Goal: Transaction & Acquisition: Purchase product/service

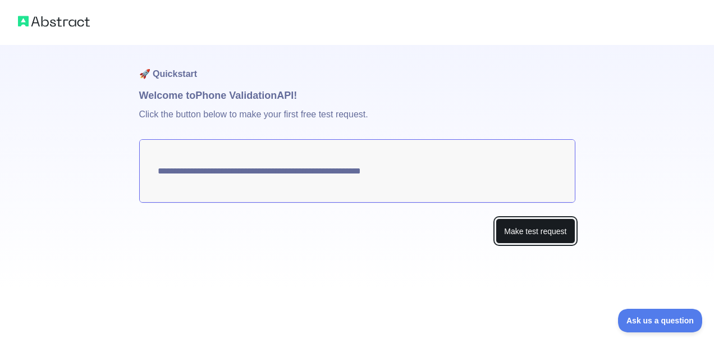
click at [506, 234] on button "Make test request" at bounding box center [535, 230] width 79 height 25
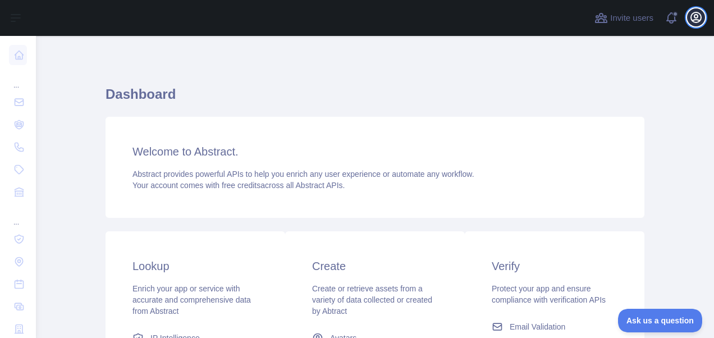
click at [692, 16] on icon "button" at bounding box center [696, 17] width 13 height 13
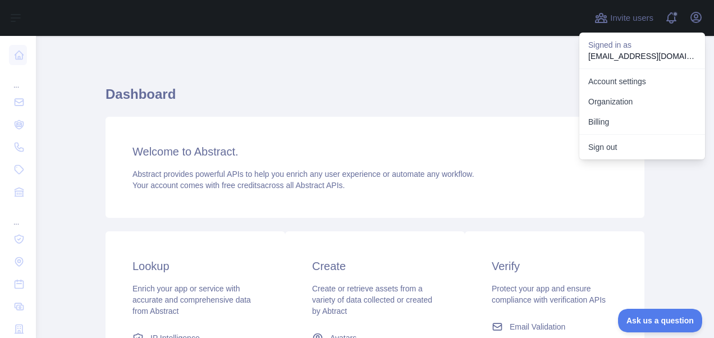
click at [411, 88] on h1 "Dashboard" at bounding box center [375, 98] width 539 height 27
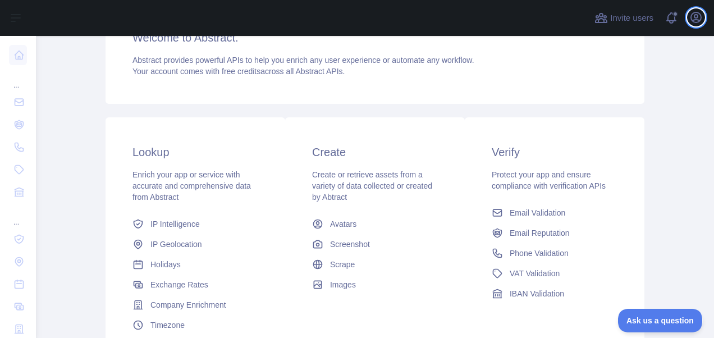
scroll to position [115, 0]
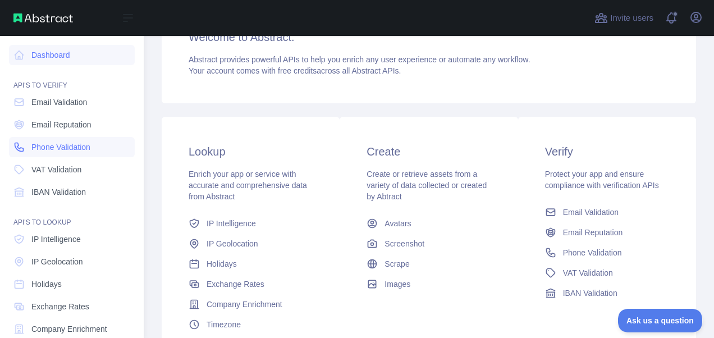
click at [65, 150] on span "Phone Validation" at bounding box center [60, 147] width 59 height 11
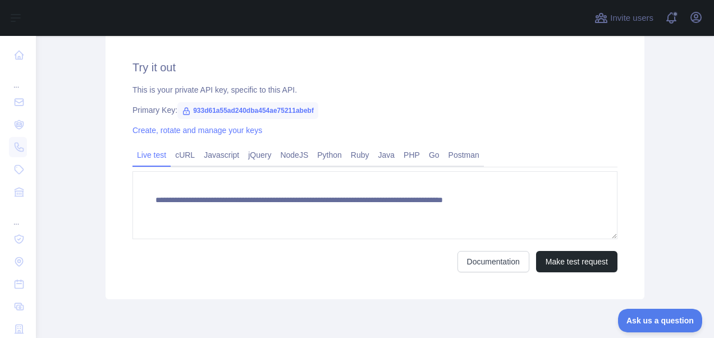
scroll to position [388, 0]
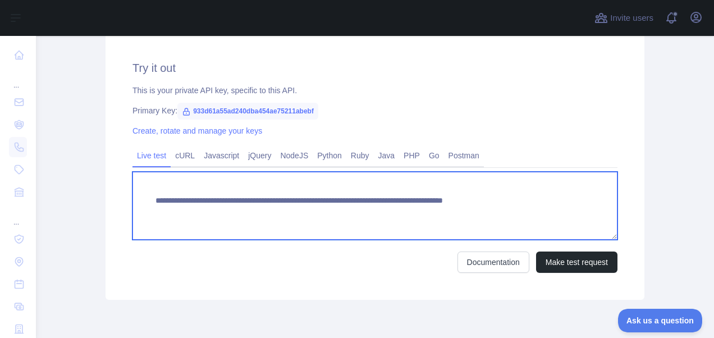
drag, startPoint x: 508, startPoint y: 200, endPoint x: 555, endPoint y: 200, distance: 47.2
click at [555, 200] on textarea "**********" at bounding box center [375, 206] width 485 height 68
paste textarea "*"
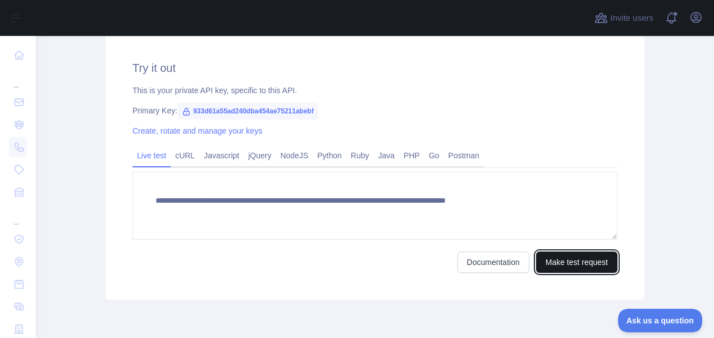
click at [560, 259] on button "Make test request" at bounding box center [576, 262] width 81 height 21
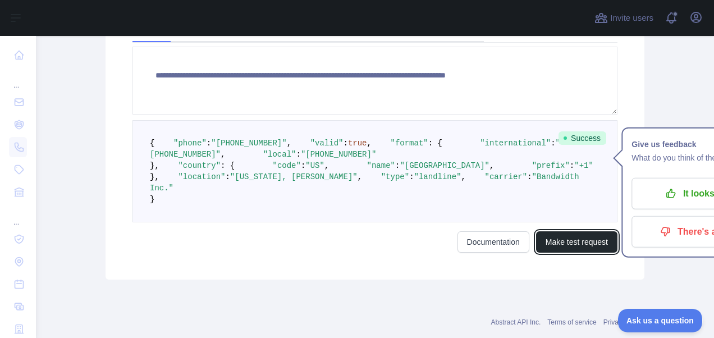
scroll to position [475, 0]
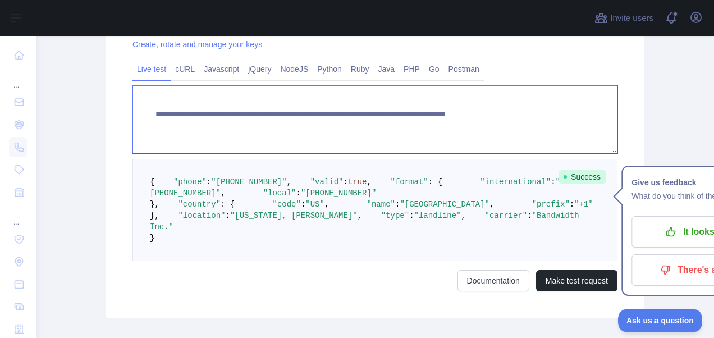
drag, startPoint x: 516, startPoint y: 113, endPoint x: 561, endPoint y: 113, distance: 45.5
click at [561, 113] on textarea "**********" at bounding box center [375, 119] width 485 height 68
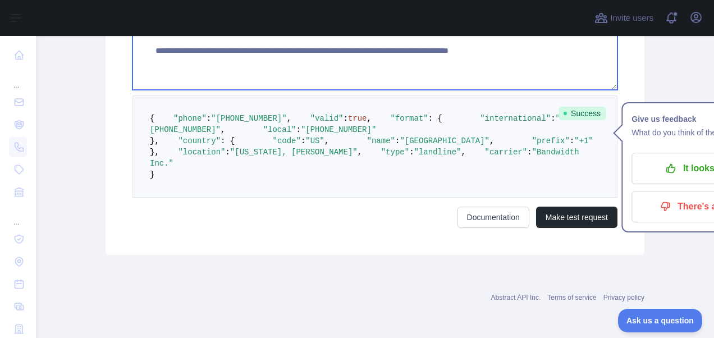
scroll to position [565, 0]
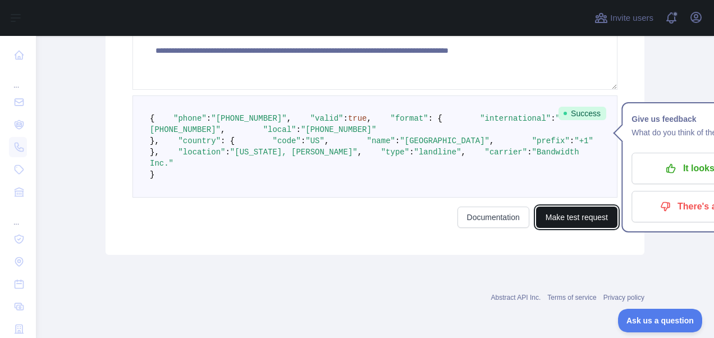
click at [554, 228] on button "Make test request" at bounding box center [576, 217] width 81 height 21
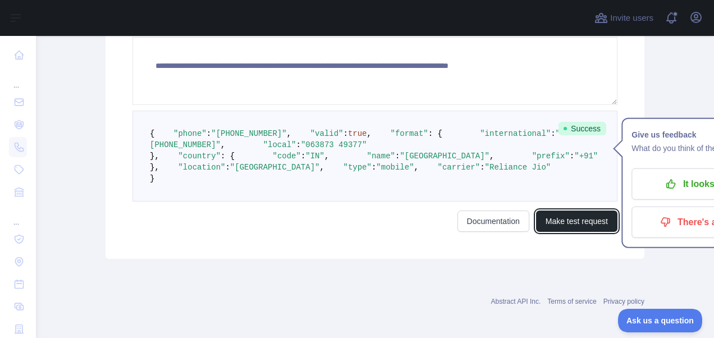
scroll to position [523, 0]
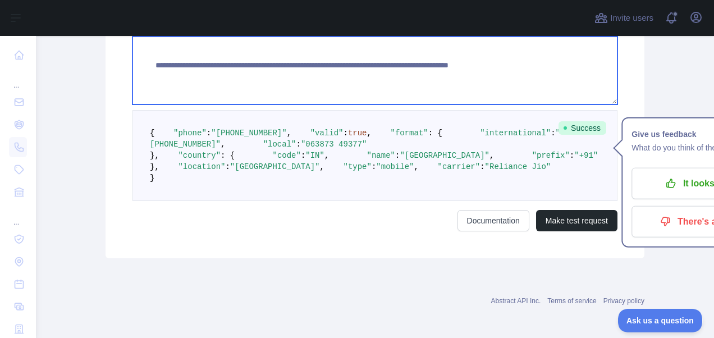
drag, startPoint x: 566, startPoint y: 67, endPoint x: 514, endPoint y: 62, distance: 52.5
click at [514, 62] on textarea "**********" at bounding box center [375, 71] width 485 height 68
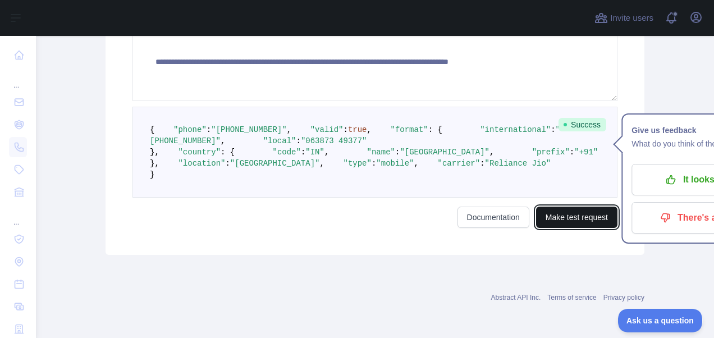
click at [578, 228] on button "Make test request" at bounding box center [576, 217] width 81 height 21
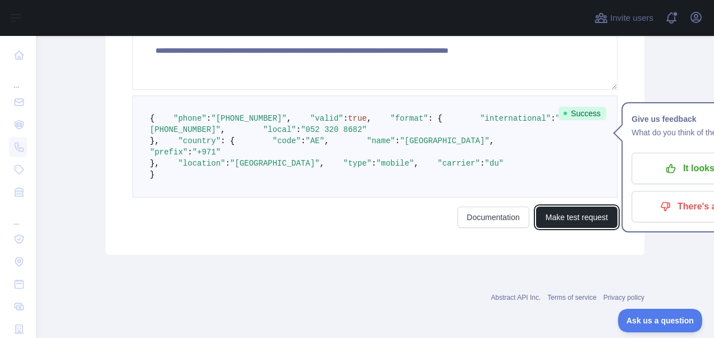
scroll to position [567, 0]
drag, startPoint x: 229, startPoint y: 203, endPoint x: 244, endPoint y: 200, distance: 14.9
click at [221, 157] on span ""+971"" at bounding box center [207, 152] width 28 height 9
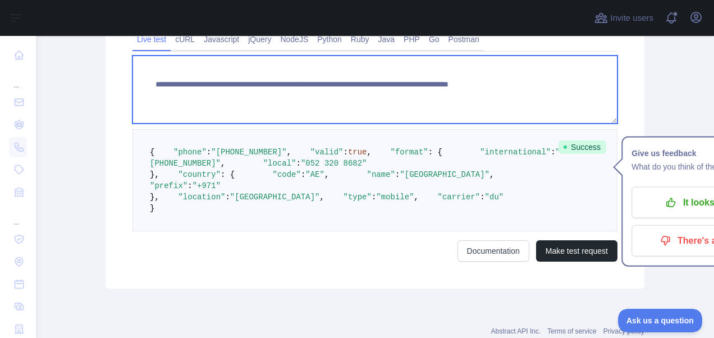
click at [535, 80] on textarea "**********" at bounding box center [375, 90] width 485 height 68
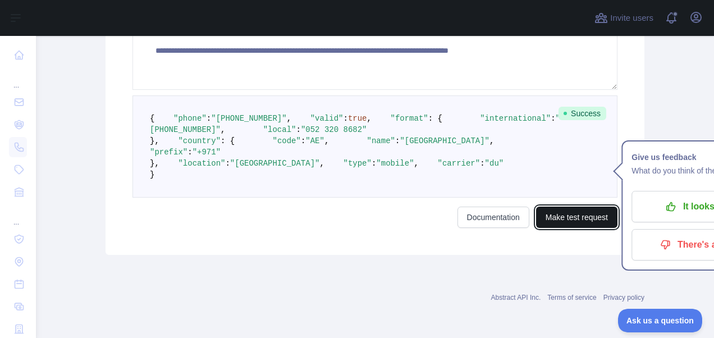
click at [576, 226] on button "Make test request" at bounding box center [576, 217] width 81 height 21
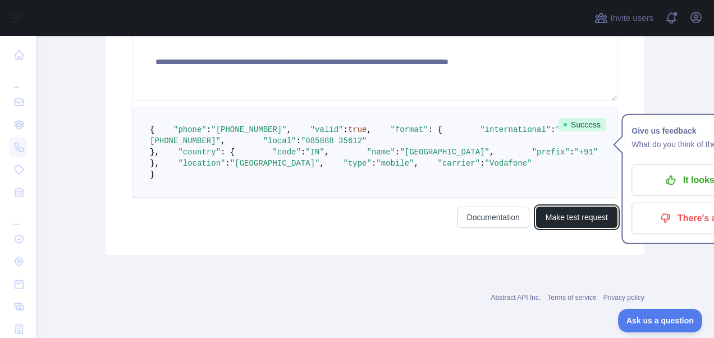
scroll to position [485, 0]
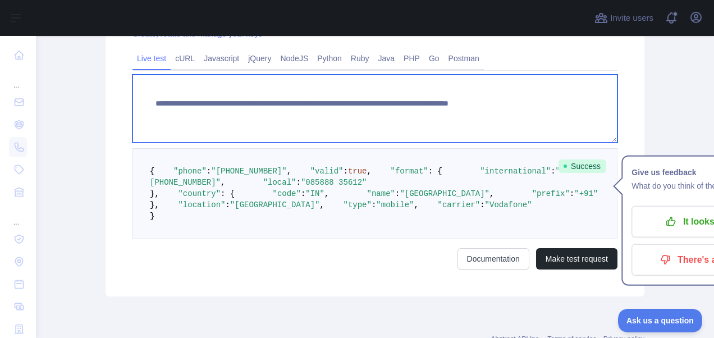
click at [532, 107] on textarea "**********" at bounding box center [375, 109] width 485 height 68
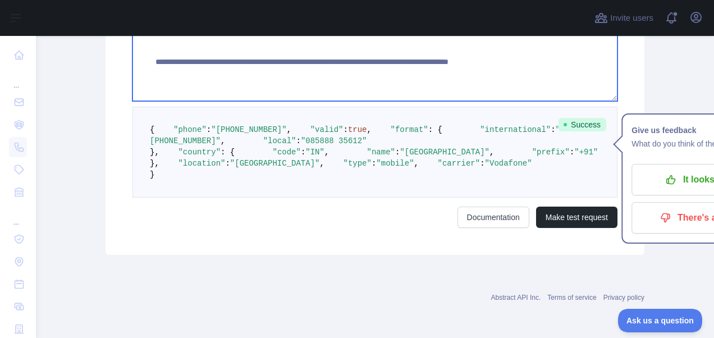
scroll to position [565, 0]
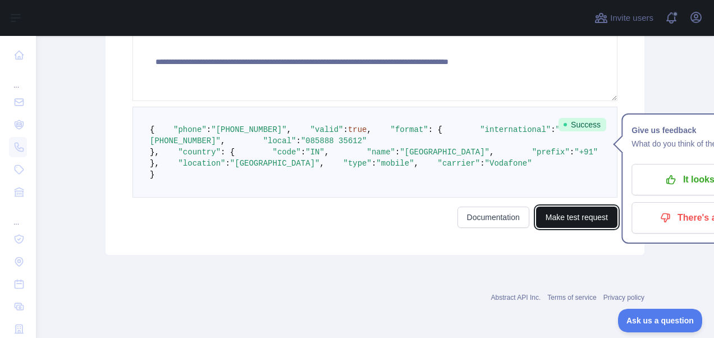
click at [573, 228] on button "Make test request" at bounding box center [576, 217] width 81 height 21
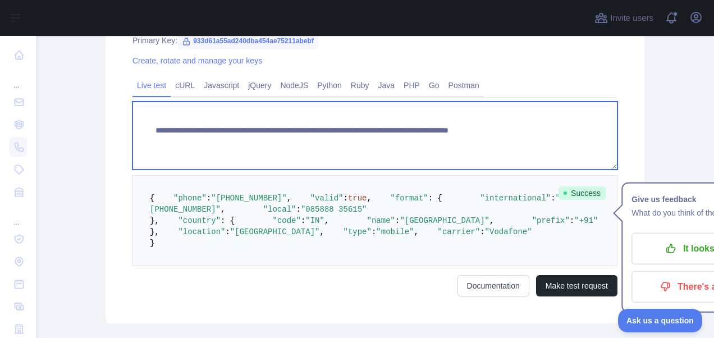
click at [520, 129] on textarea "**********" at bounding box center [375, 136] width 485 height 68
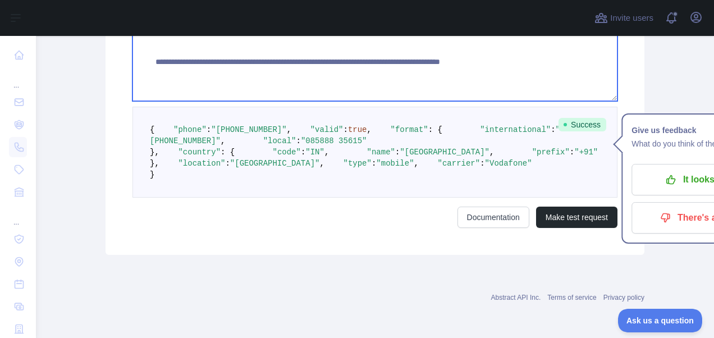
scroll to position [503, 0]
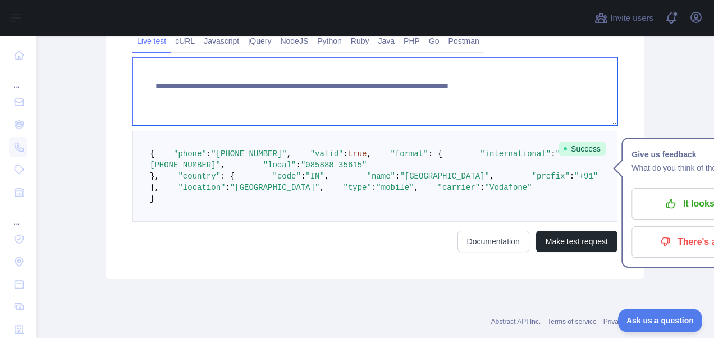
click at [568, 105] on textarea "**********" at bounding box center [375, 91] width 485 height 68
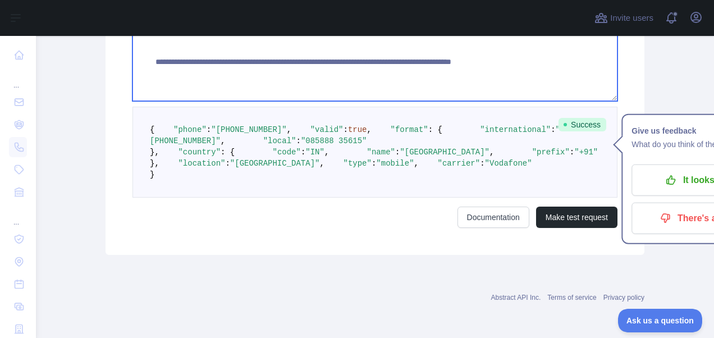
scroll to position [604, 0]
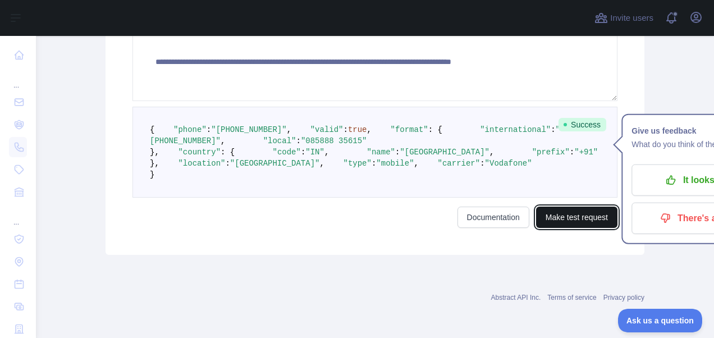
click at [569, 228] on button "Make test request" at bounding box center [576, 217] width 81 height 21
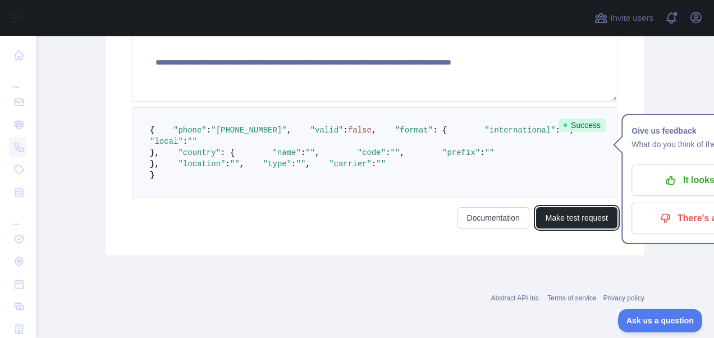
scroll to position [525, 0]
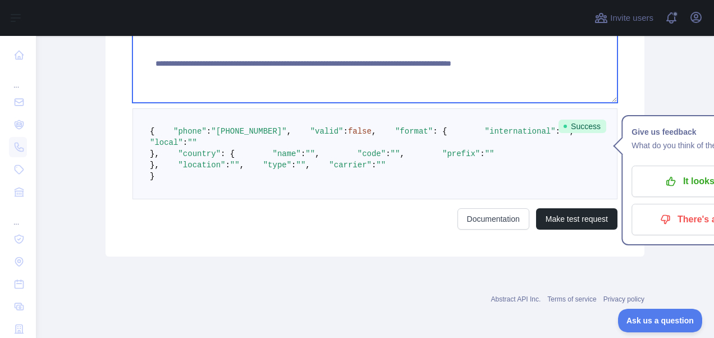
click at [572, 67] on textarea "**********" at bounding box center [375, 69] width 485 height 68
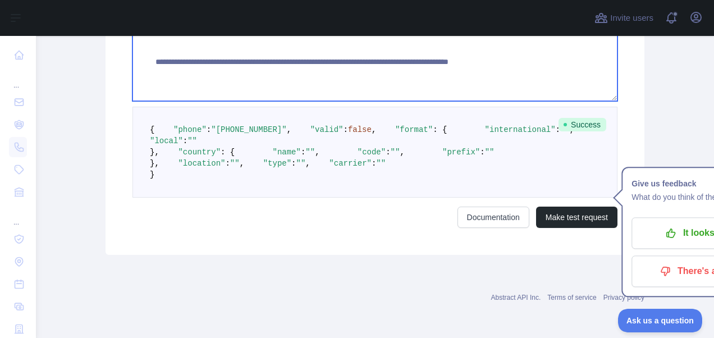
scroll to position [658, 0]
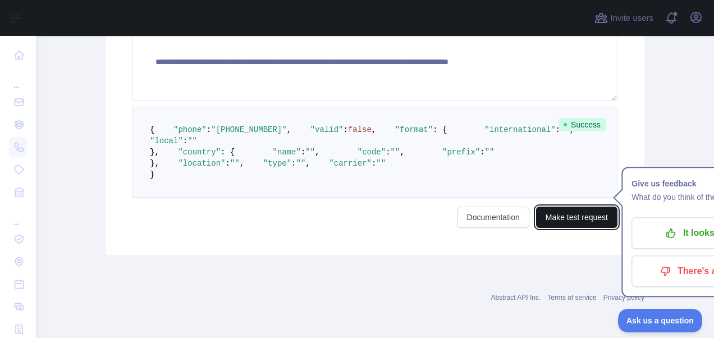
click at [565, 215] on button "Make test request" at bounding box center [576, 217] width 81 height 21
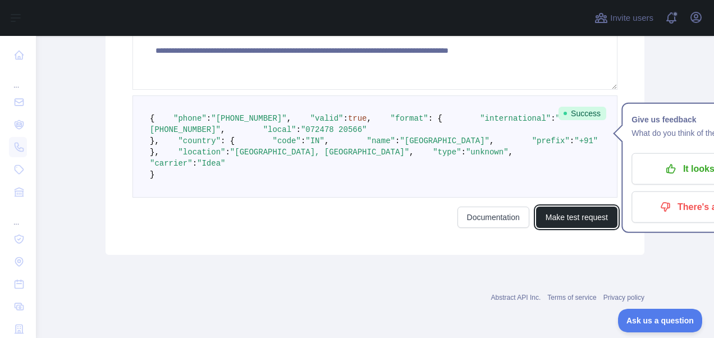
scroll to position [549, 0]
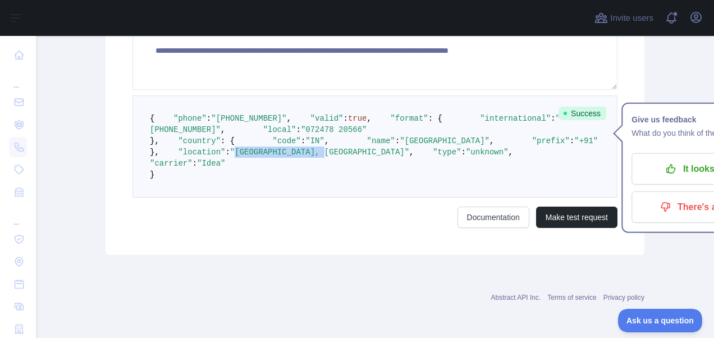
drag, startPoint x: 219, startPoint y: 242, endPoint x: 302, endPoint y: 240, distance: 82.6
click at [302, 157] on span ""location" : "Akola, Maharashtra" ," at bounding box center [286, 152] width 255 height 9
drag, startPoint x: 302, startPoint y: 240, endPoint x: 354, endPoint y: 264, distance: 57.3
click at [354, 198] on pre "{ "phone" : "+917247820566" , "valid" : true , "format" : { "international" : "…" at bounding box center [375, 146] width 485 height 102
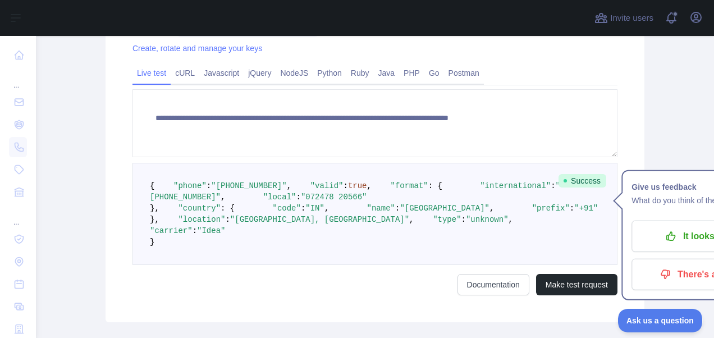
scroll to position [471, 0]
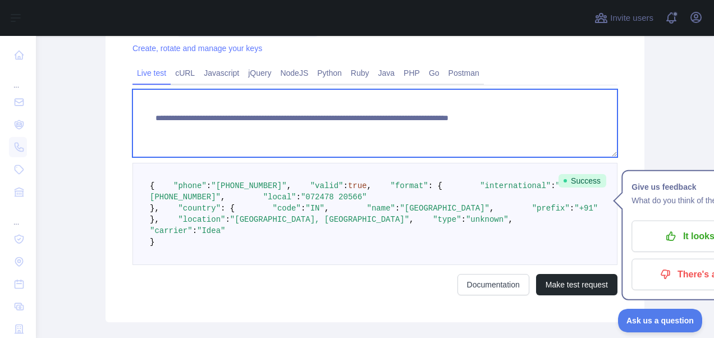
drag, startPoint x: 509, startPoint y: 118, endPoint x: 568, endPoint y: 115, distance: 59.6
click at [568, 115] on textarea "**********" at bounding box center [375, 123] width 485 height 68
paste textarea "**"
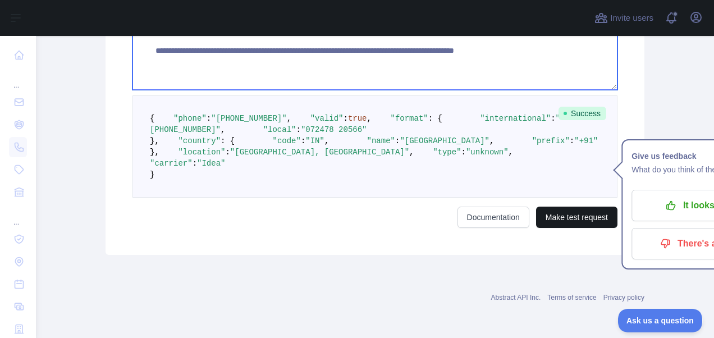
type textarea "**********"
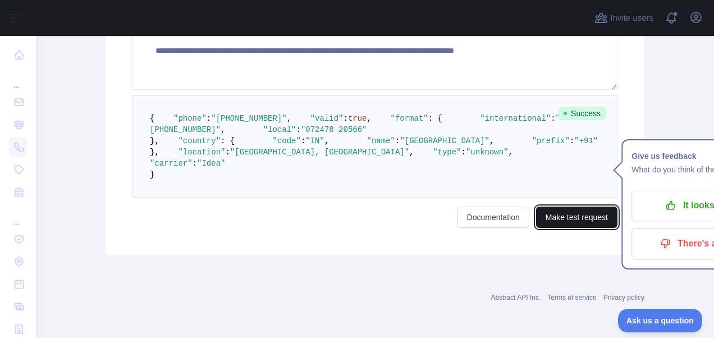
click at [567, 225] on button "Make test request" at bounding box center [576, 217] width 81 height 21
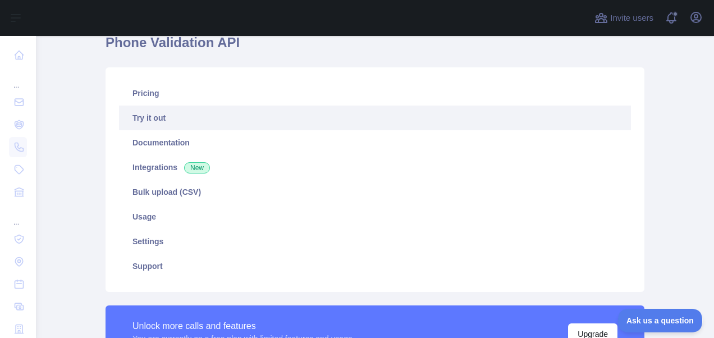
scroll to position [0, 0]
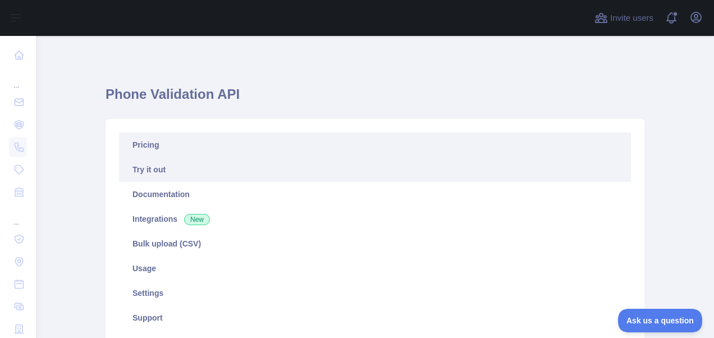
click at [153, 142] on link "Pricing" at bounding box center [375, 145] width 512 height 25
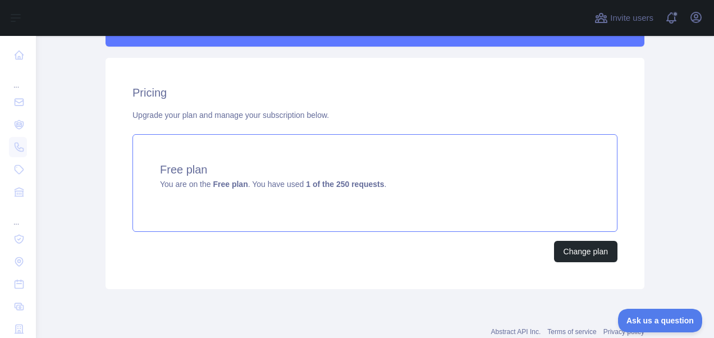
scroll to position [364, 0]
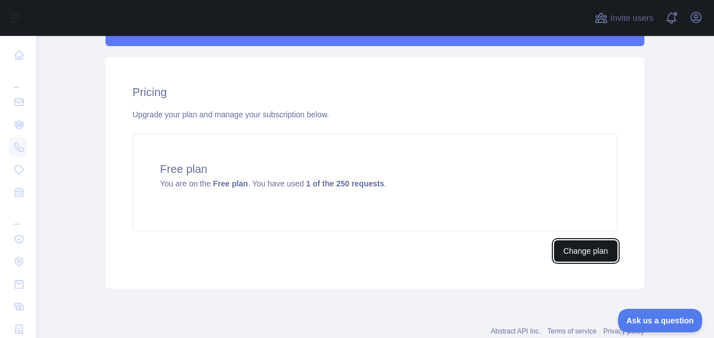
click at [559, 246] on button "Change plan" at bounding box center [585, 250] width 63 height 21
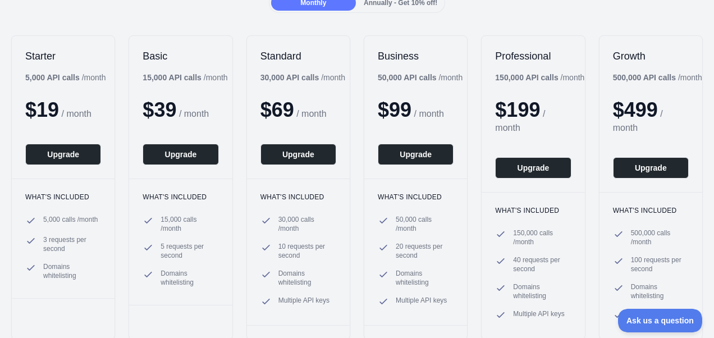
scroll to position [130, 0]
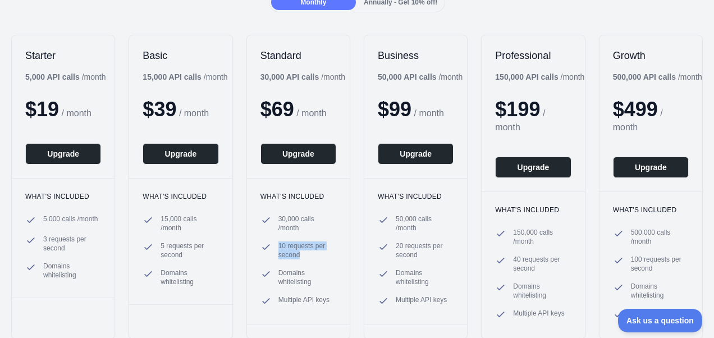
drag, startPoint x: 296, startPoint y: 255, endPoint x: 268, endPoint y: 246, distance: 28.9
click at [268, 246] on li "10 requests per second" at bounding box center [299, 250] width 76 height 18
drag, startPoint x: 268, startPoint y: 246, endPoint x: 335, endPoint y: 255, distance: 67.4
click at [335, 255] on div "What's included 30,000 calls / month 10 requests per second Domains whitelistin…" at bounding box center [298, 251] width 103 height 147
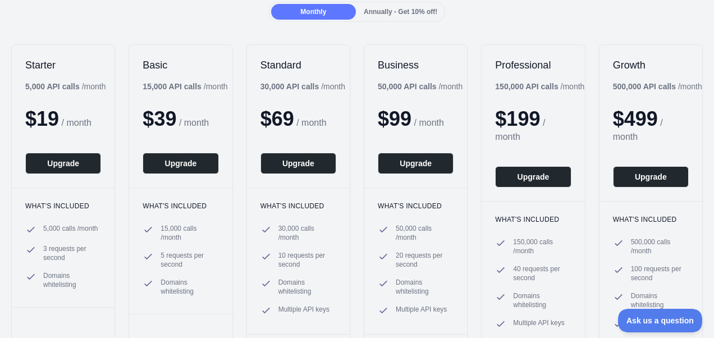
scroll to position [138, 0]
